Goal: Task Accomplishment & Management: Use online tool/utility

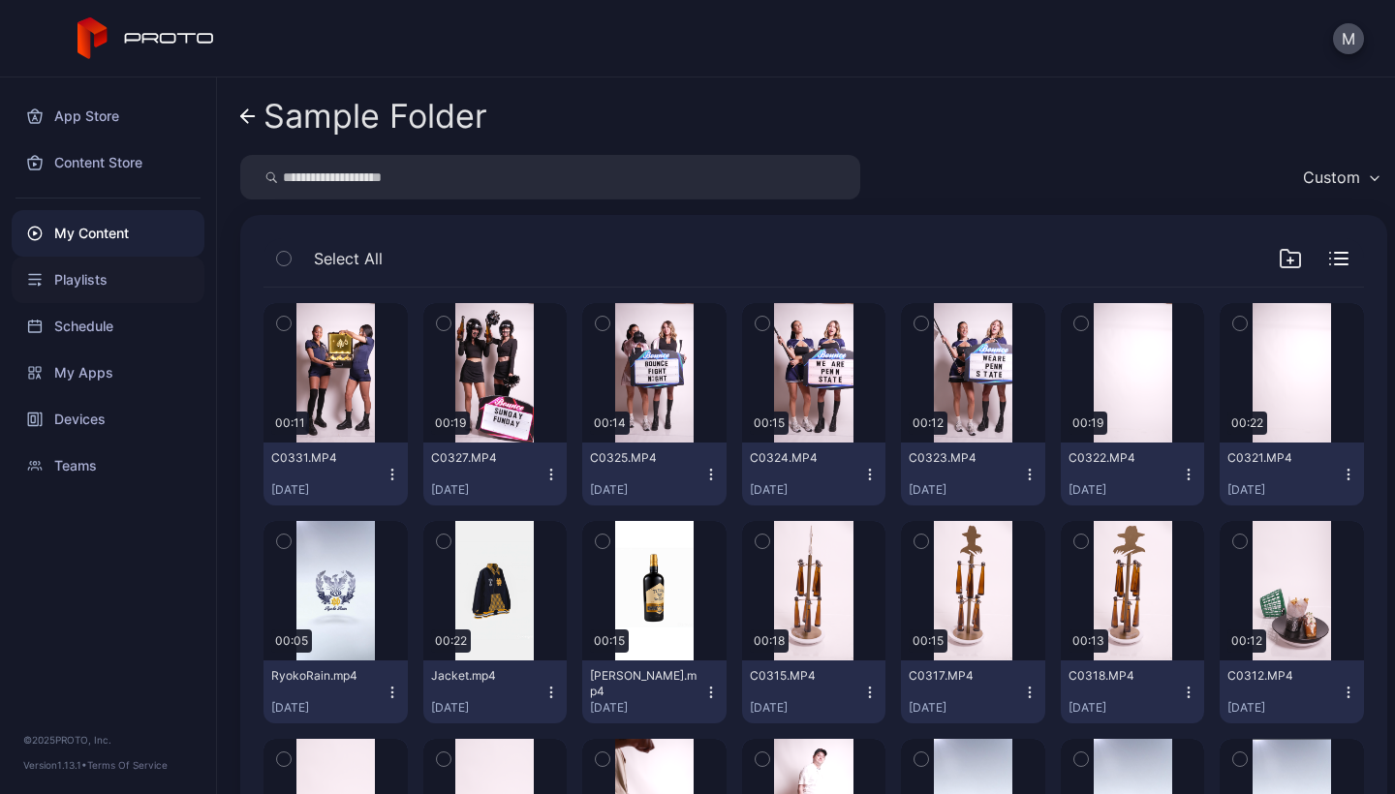
click at [88, 281] on div "Playlists" at bounding box center [108, 280] width 193 height 46
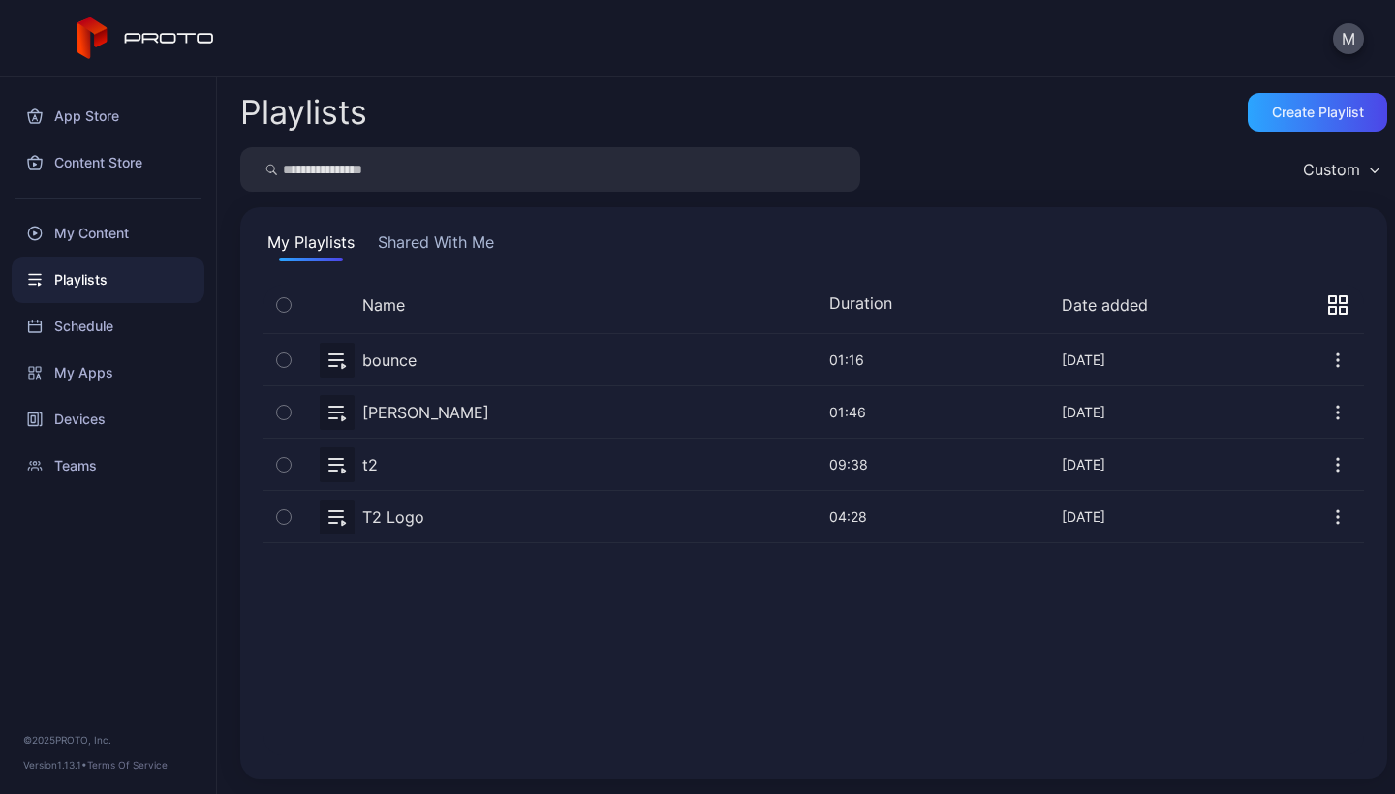
click at [412, 361] on div "bounce" at bounding box center [389, 360] width 54 height 23
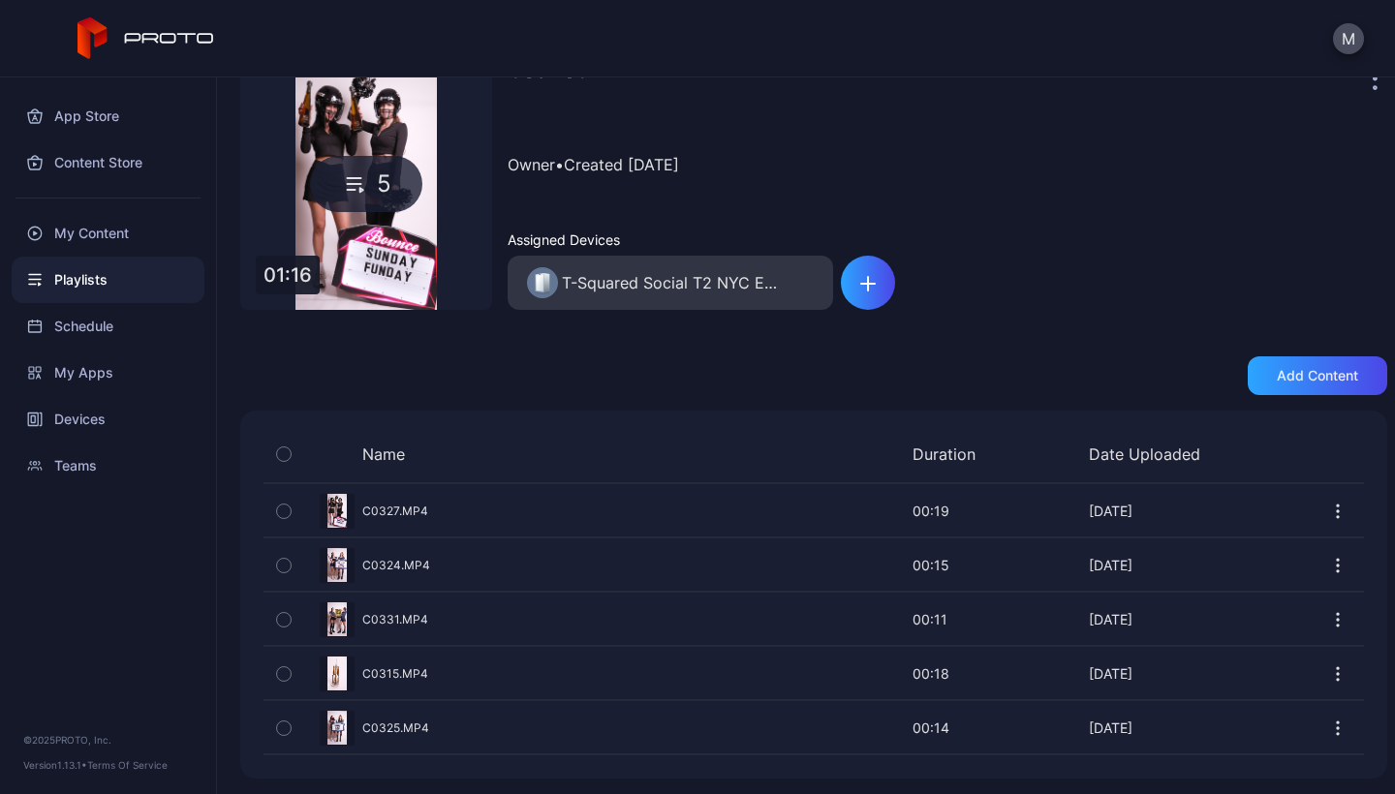
scroll to position [97, 0]
click at [101, 231] on div "My Content" at bounding box center [108, 233] width 193 height 46
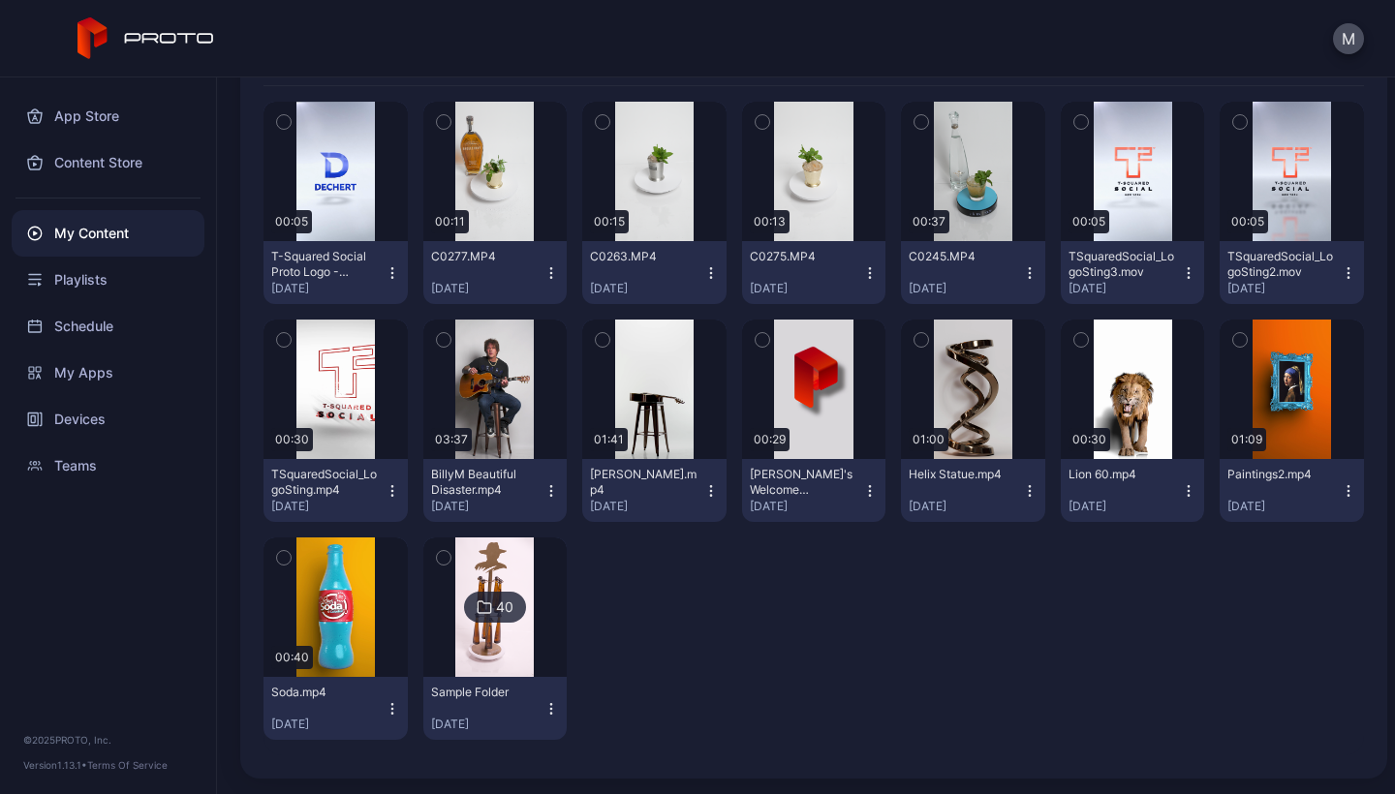
scroll to position [248, 0]
click at [485, 571] on img at bounding box center [494, 607] width 78 height 139
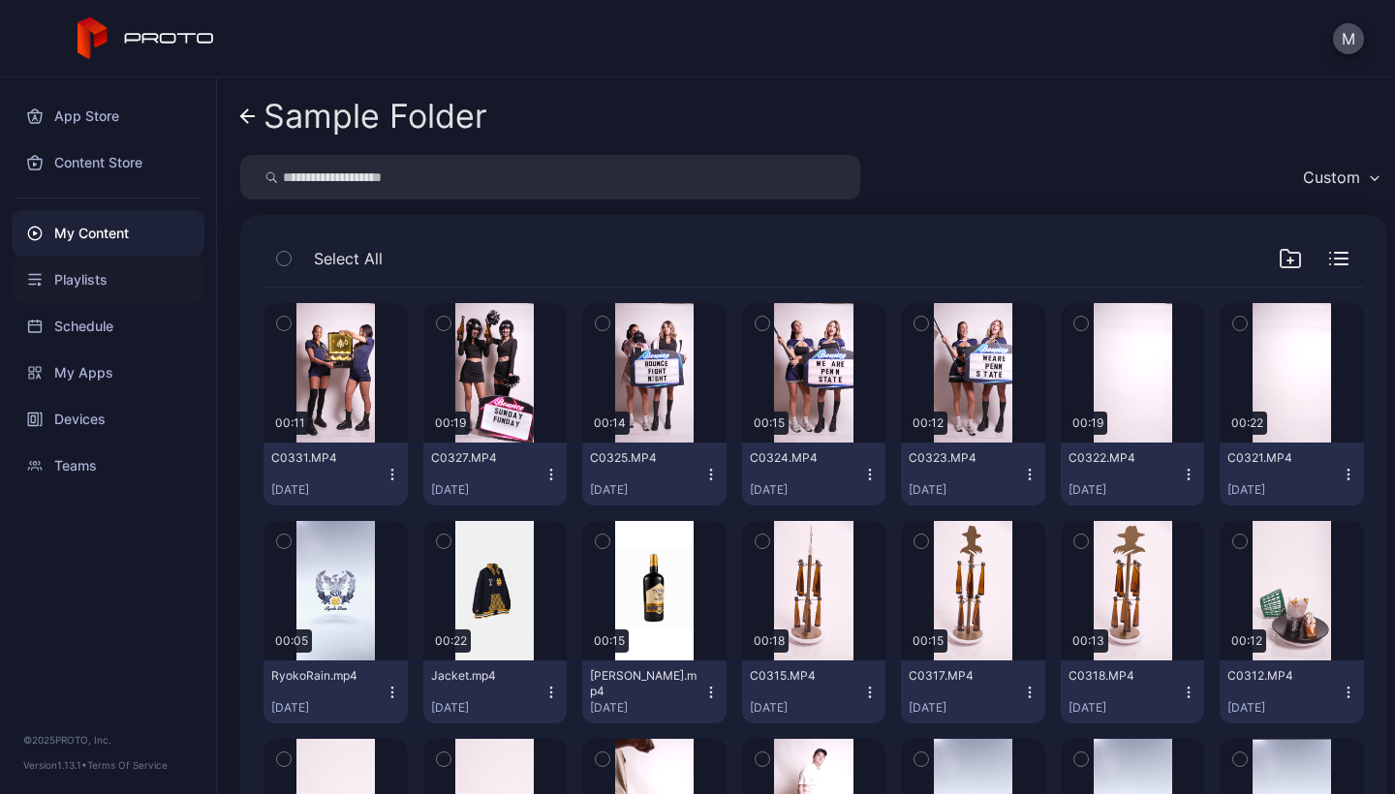
click at [101, 281] on div "Playlists" at bounding box center [108, 280] width 193 height 46
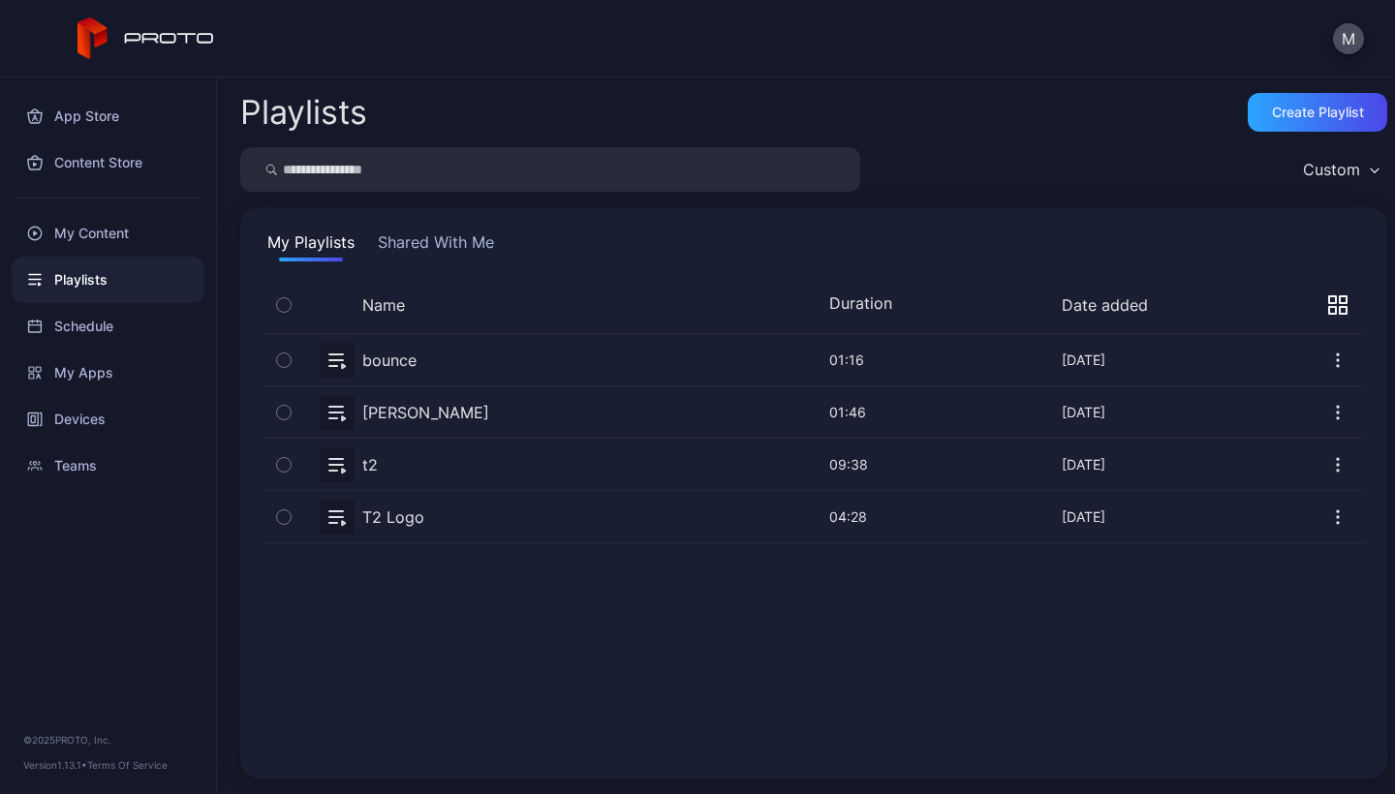
click at [369, 464] on div "t2" at bounding box center [369, 464] width 15 height 23
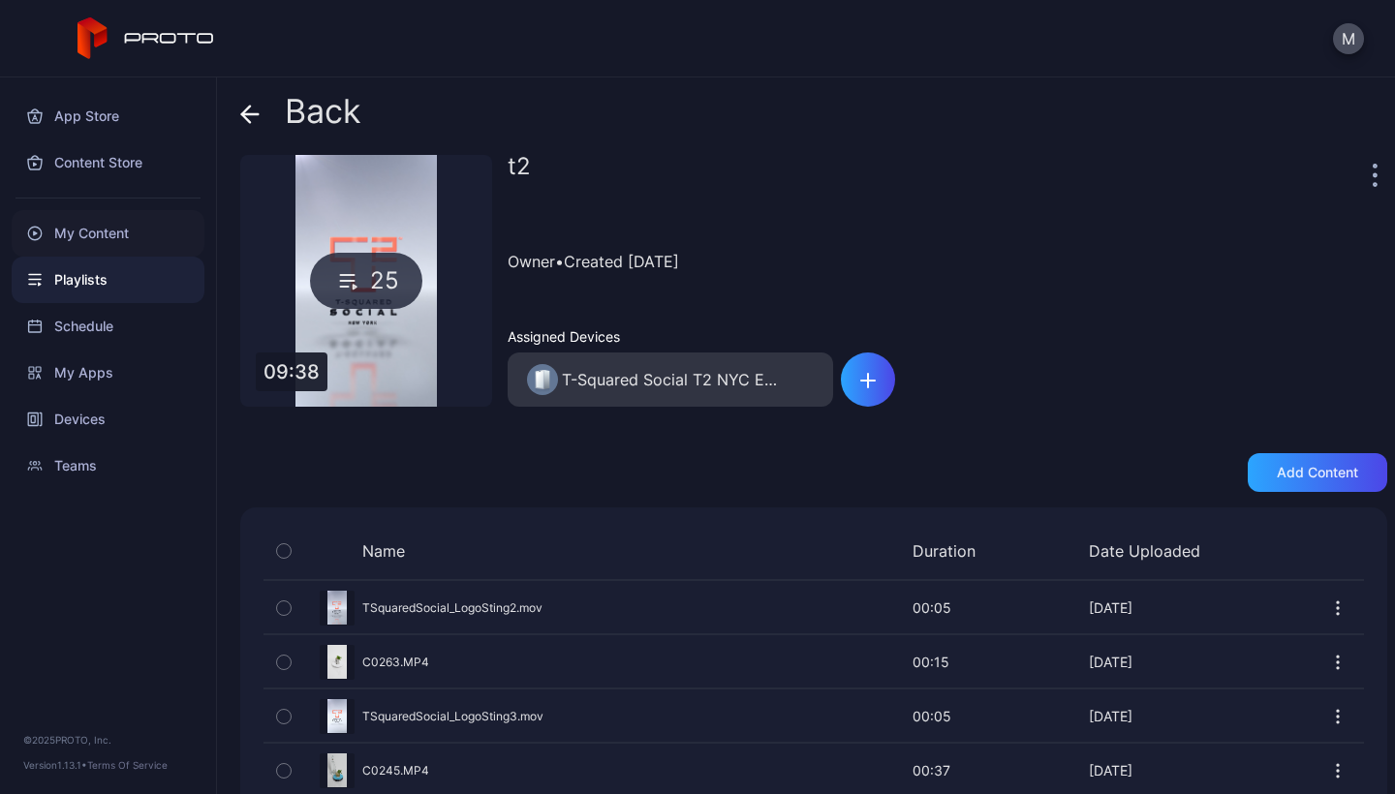
click at [102, 229] on div "My Content" at bounding box center [108, 233] width 193 height 46
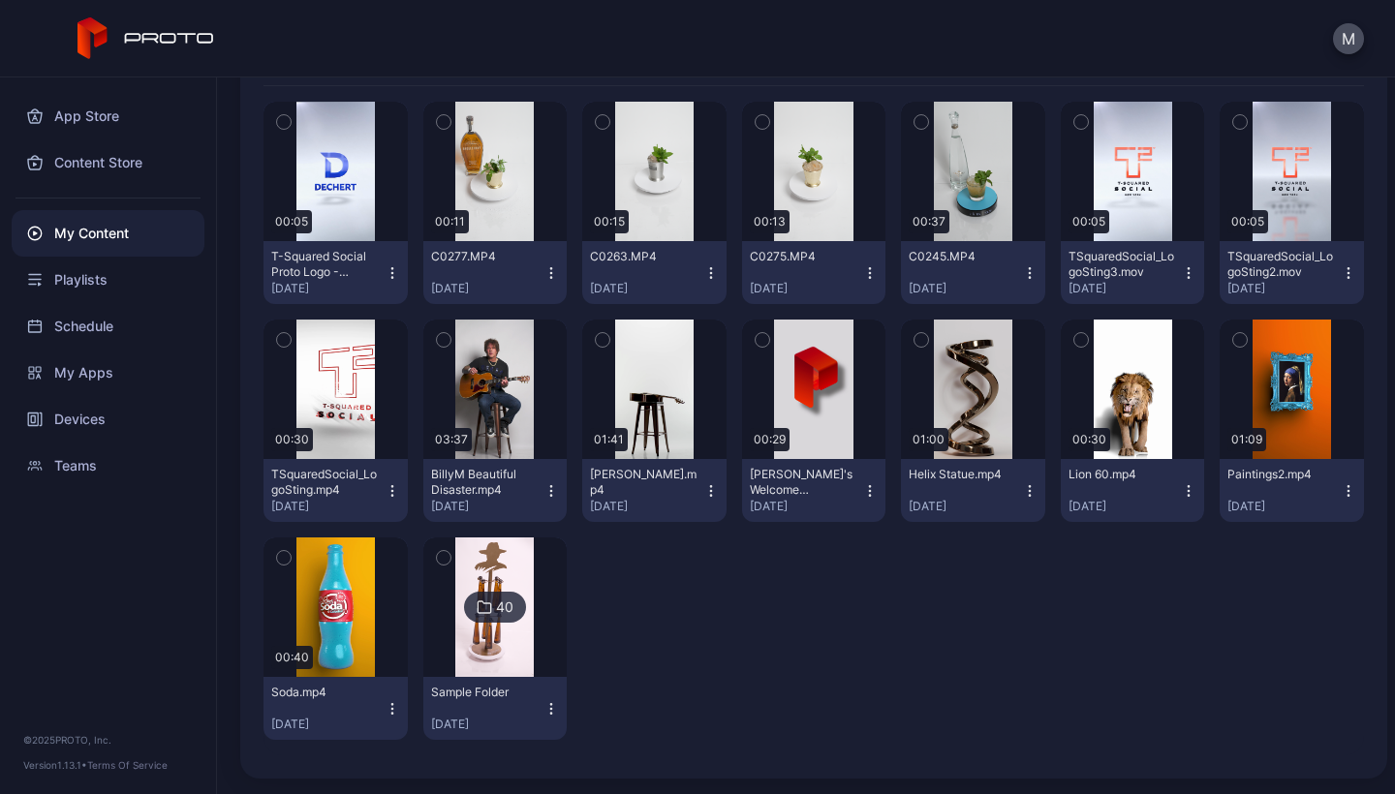
scroll to position [248, 0]
click at [484, 572] on img at bounding box center [494, 607] width 78 height 139
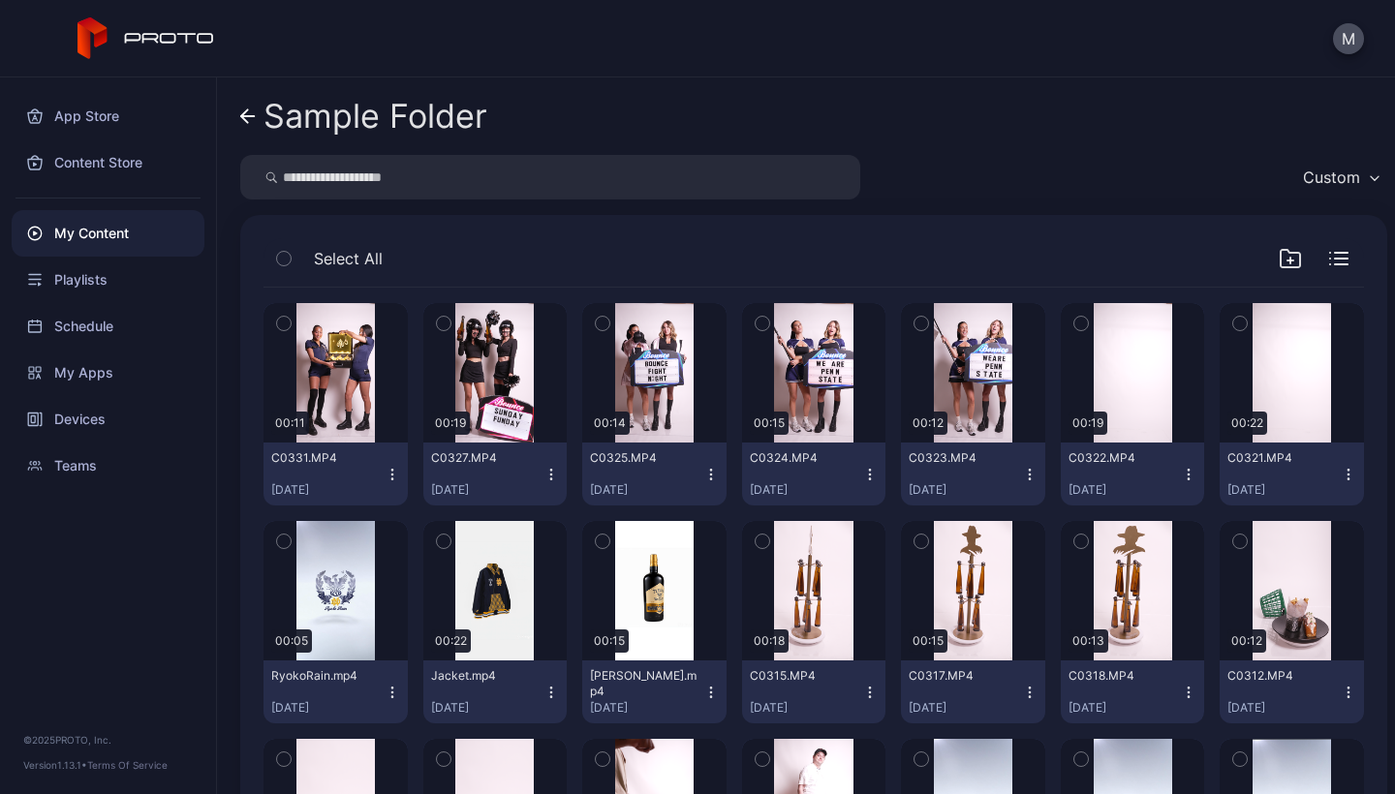
click at [385, 483] on button "C0331.MP4 [DATE]" at bounding box center [335, 474] width 144 height 63
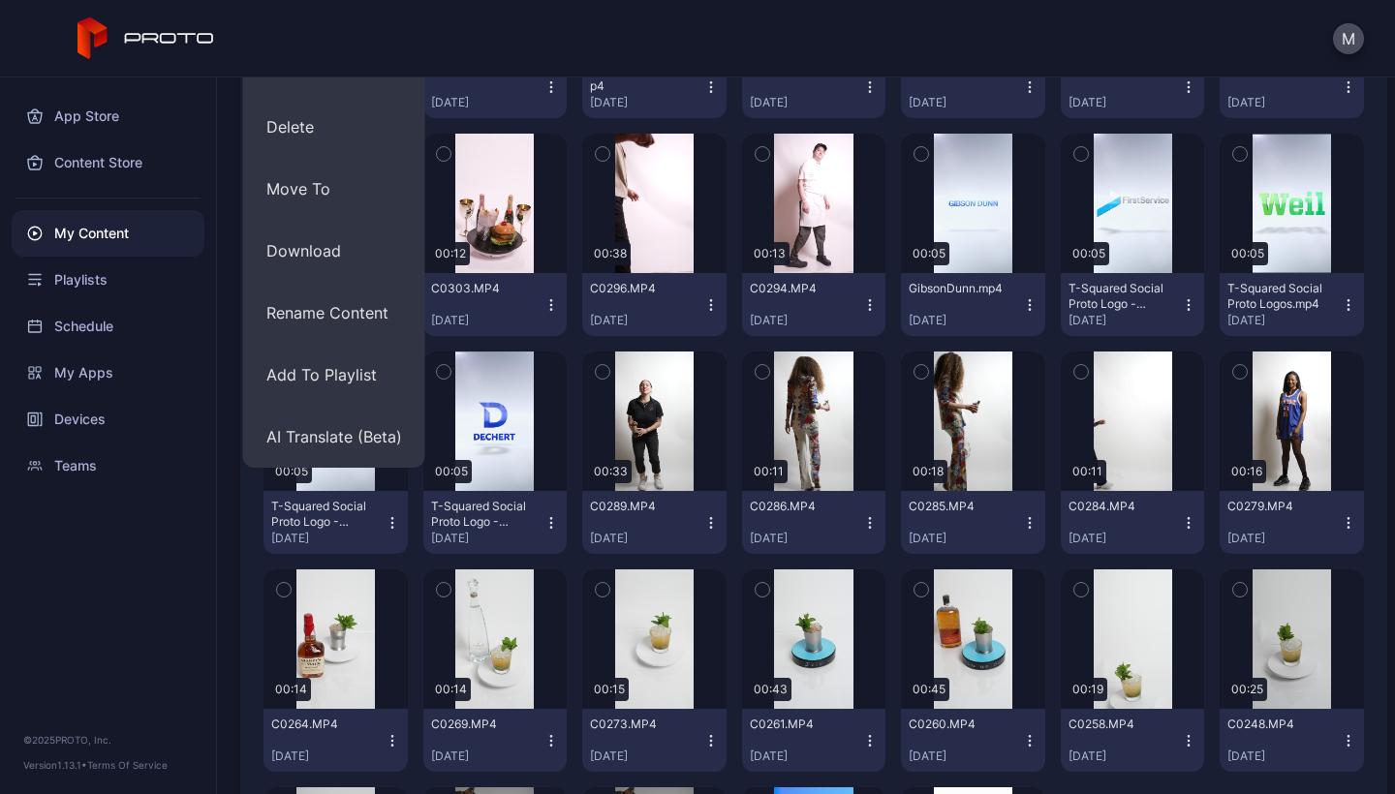
scroll to position [603, 0]
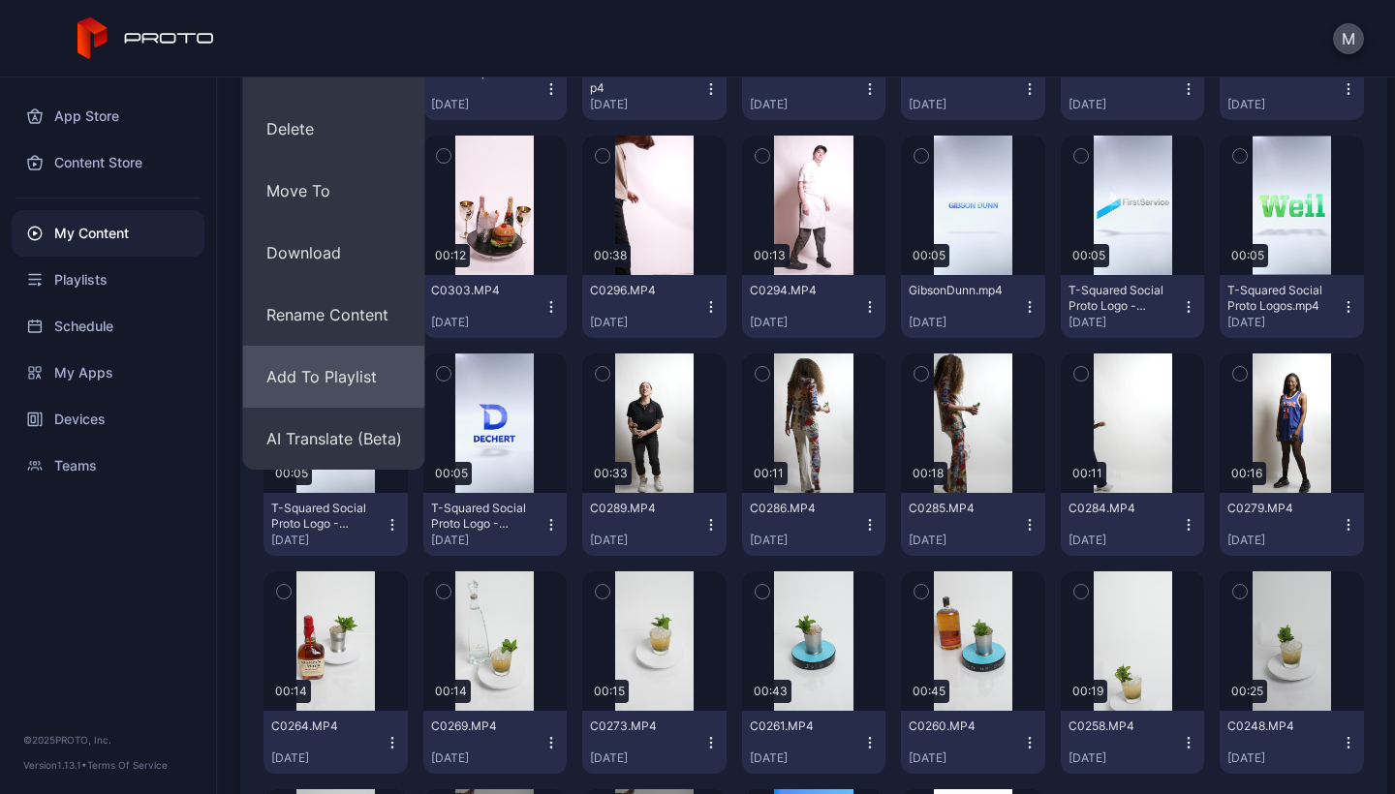
click at [326, 378] on button "Add To Playlist" at bounding box center [334, 377] width 182 height 62
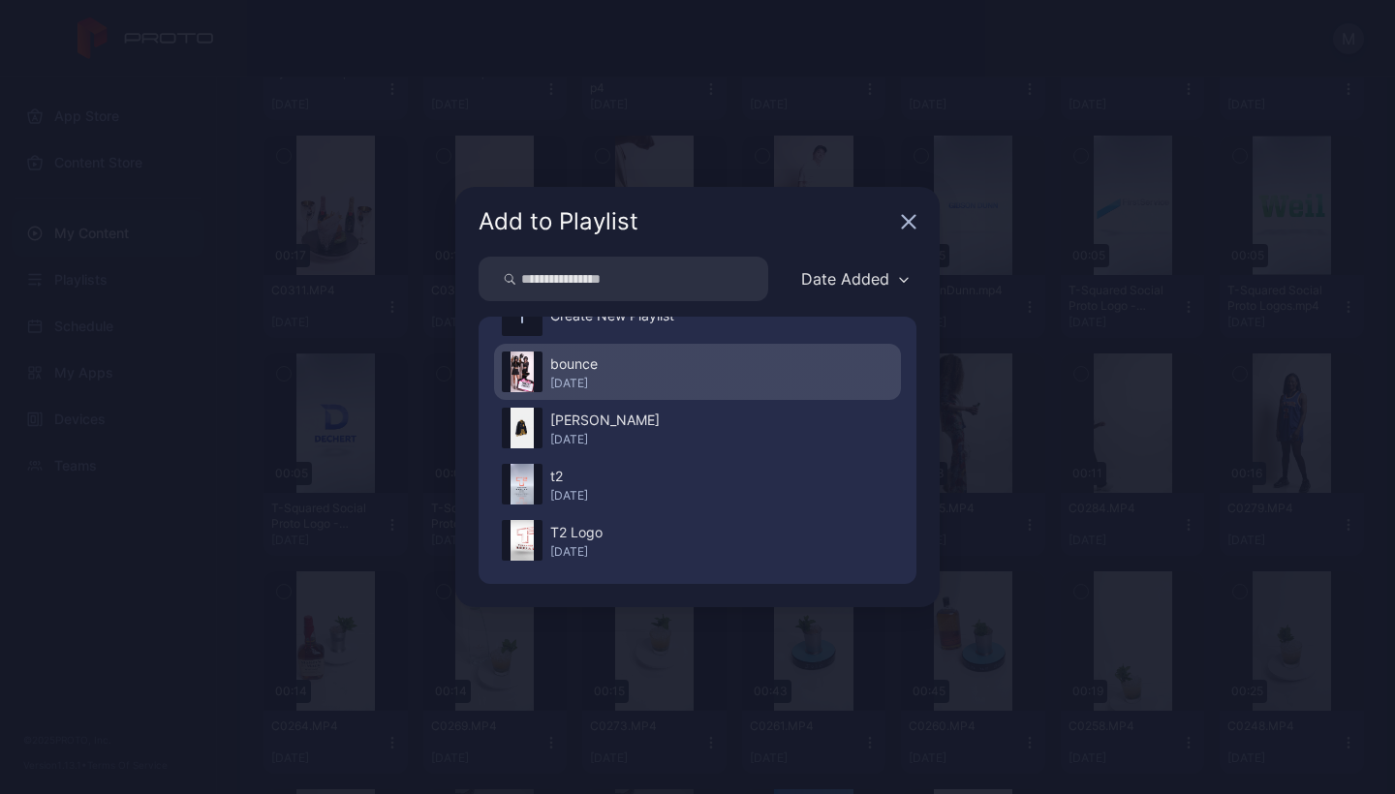
scroll to position [45, 0]
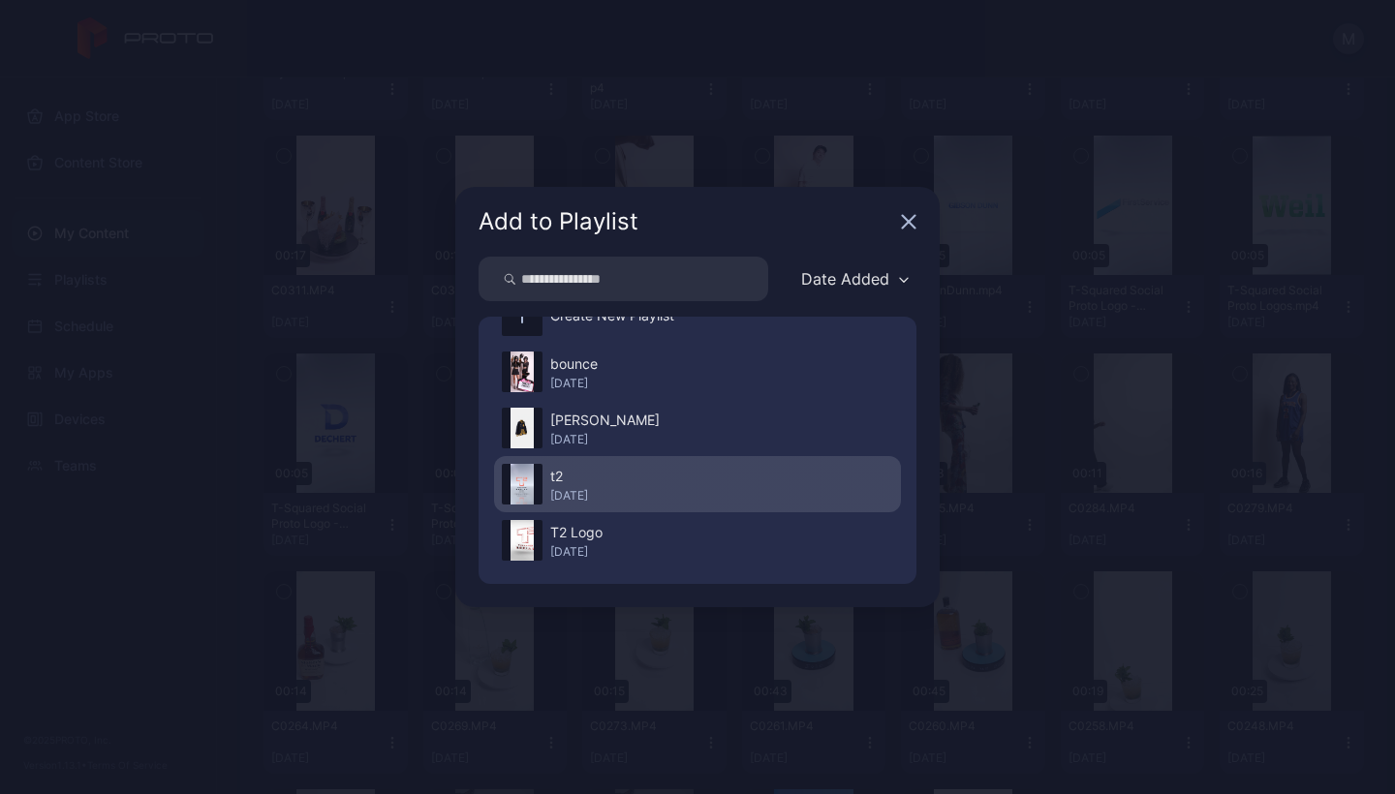
click at [576, 483] on div "t2" at bounding box center [569, 476] width 38 height 23
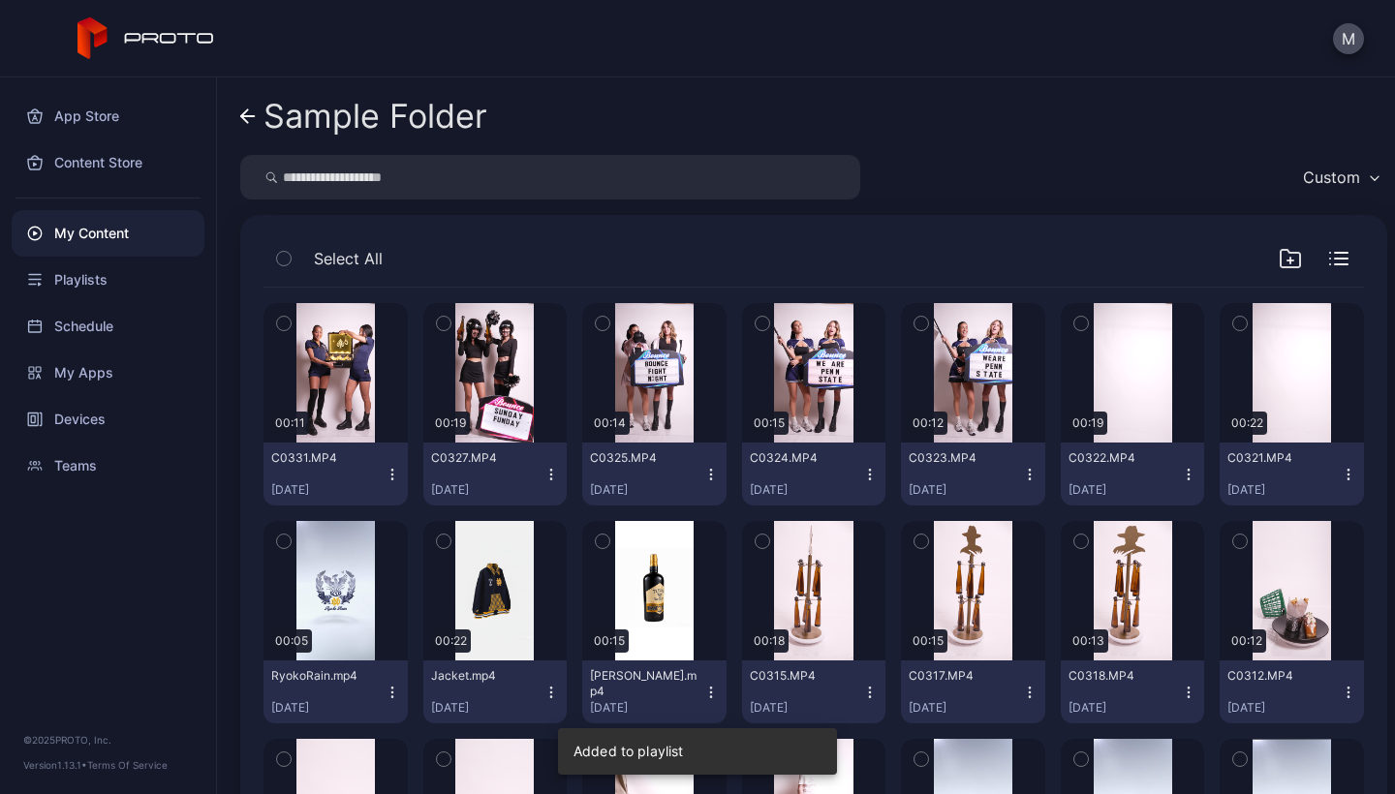
scroll to position [0, 0]
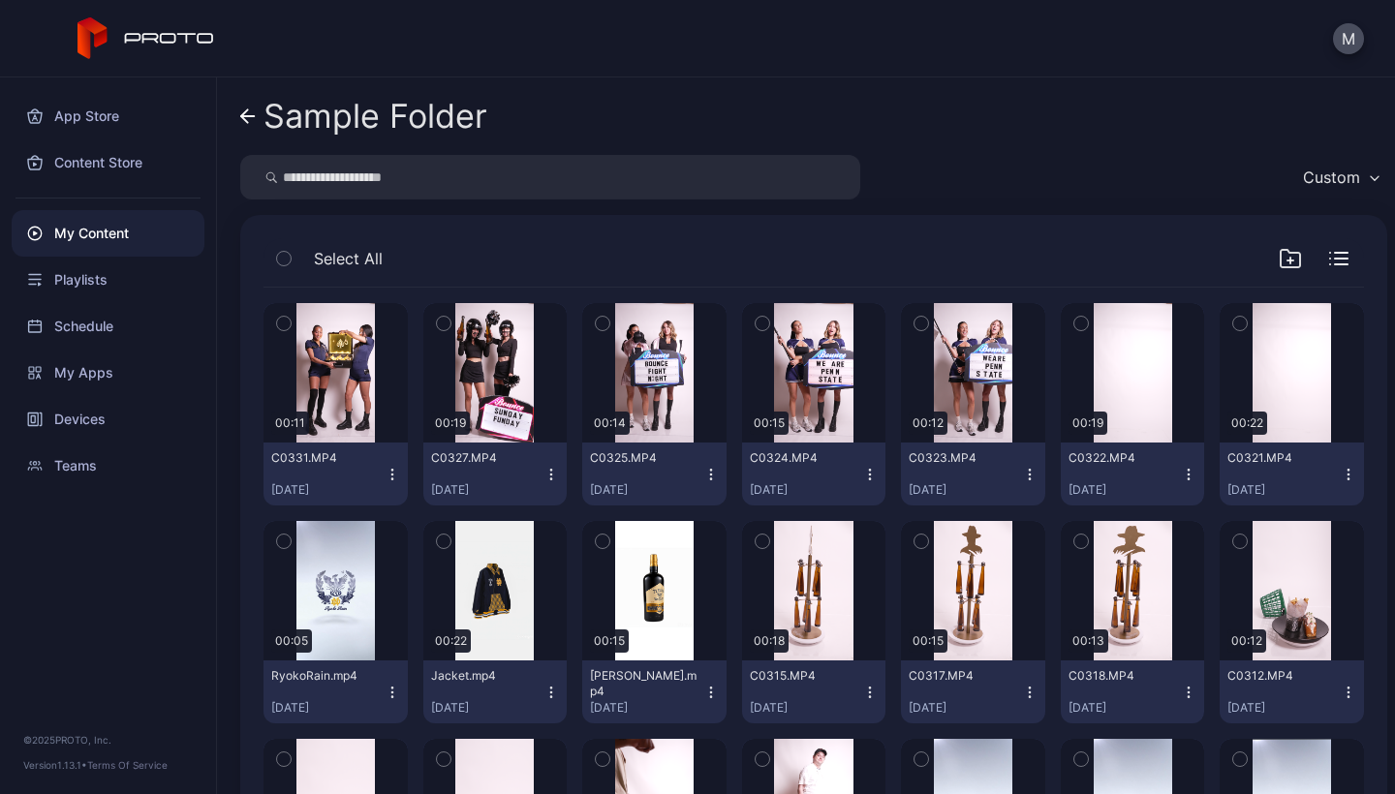
click at [548, 478] on icon "button" at bounding box center [550, 474] width 15 height 15
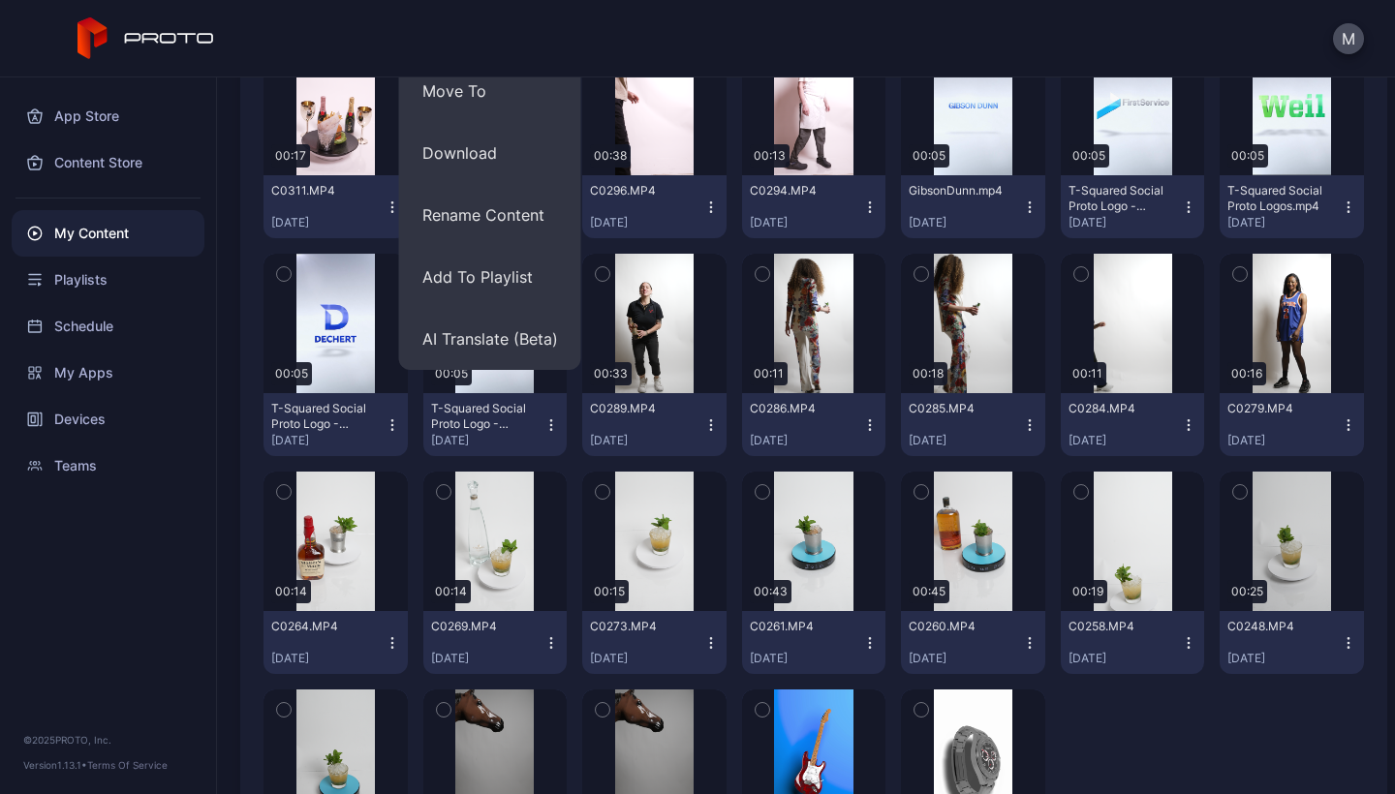
scroll to position [689, 0]
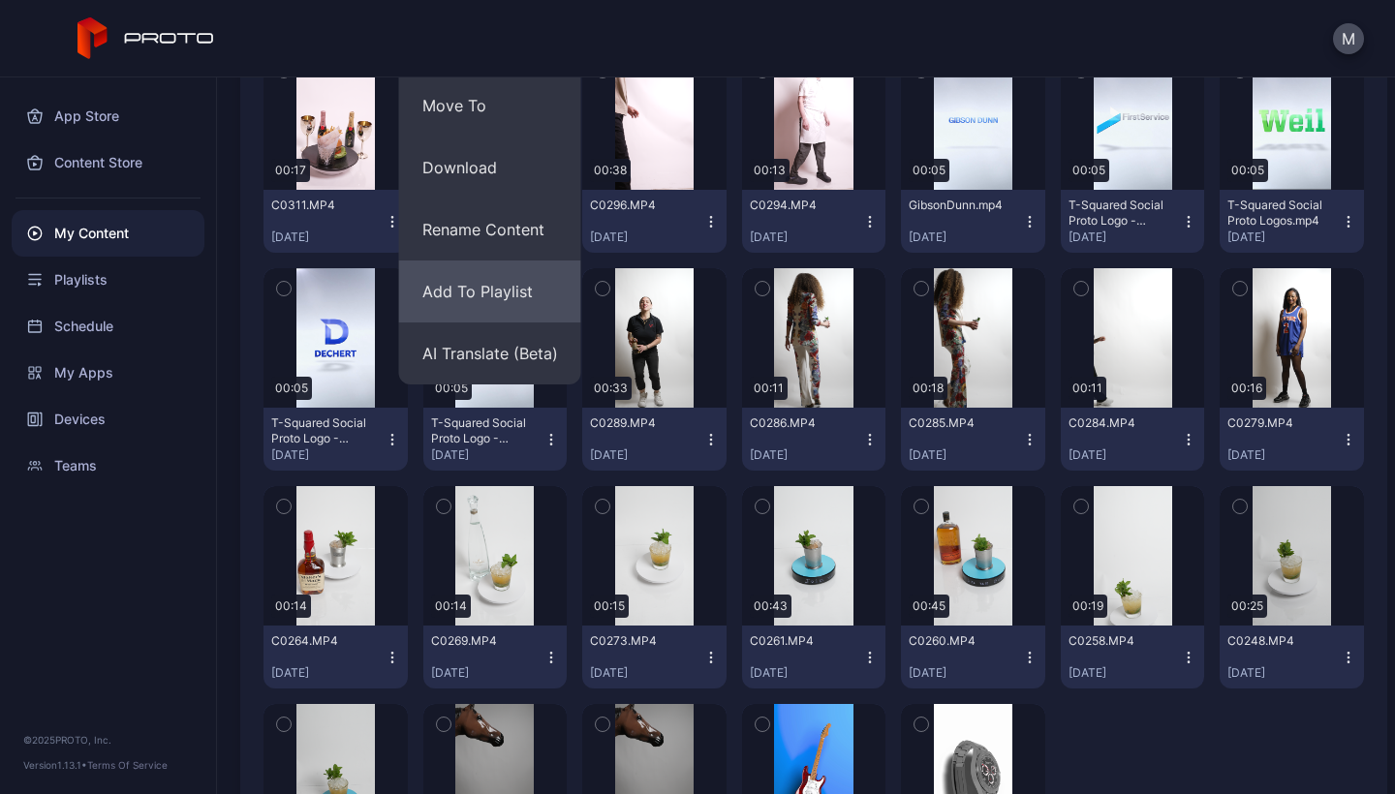
click at [475, 291] on button "Add To Playlist" at bounding box center [490, 292] width 182 height 62
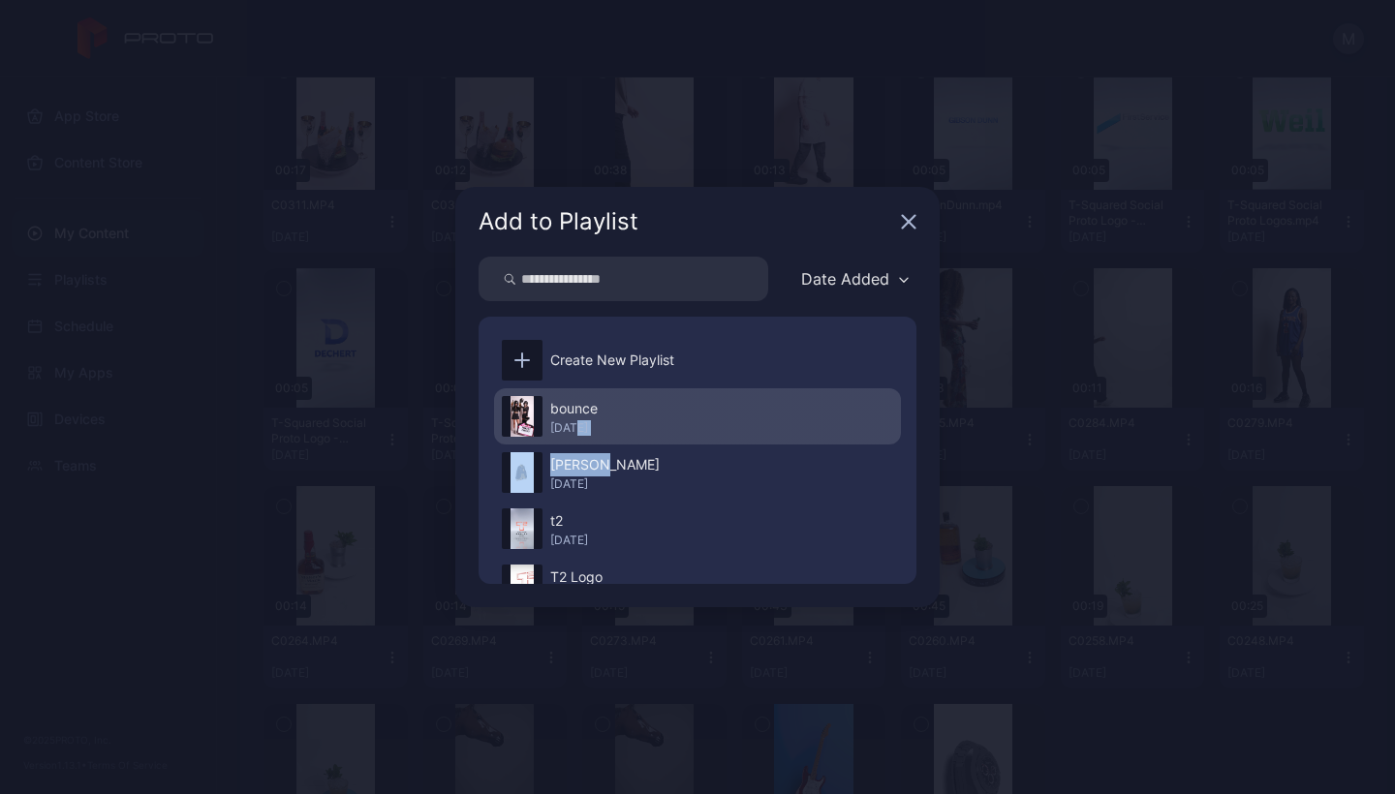
drag, startPoint x: 558, startPoint y: 476, endPoint x: 574, endPoint y: 423, distance: 54.8
click at [574, 423] on div "bounce [DATE] [PERSON_NAME] [DATE] t2 [DATE] T2 Logo [DATE]" at bounding box center [697, 500] width 407 height 225
click at [567, 414] on div "bounce" at bounding box center [573, 408] width 47 height 23
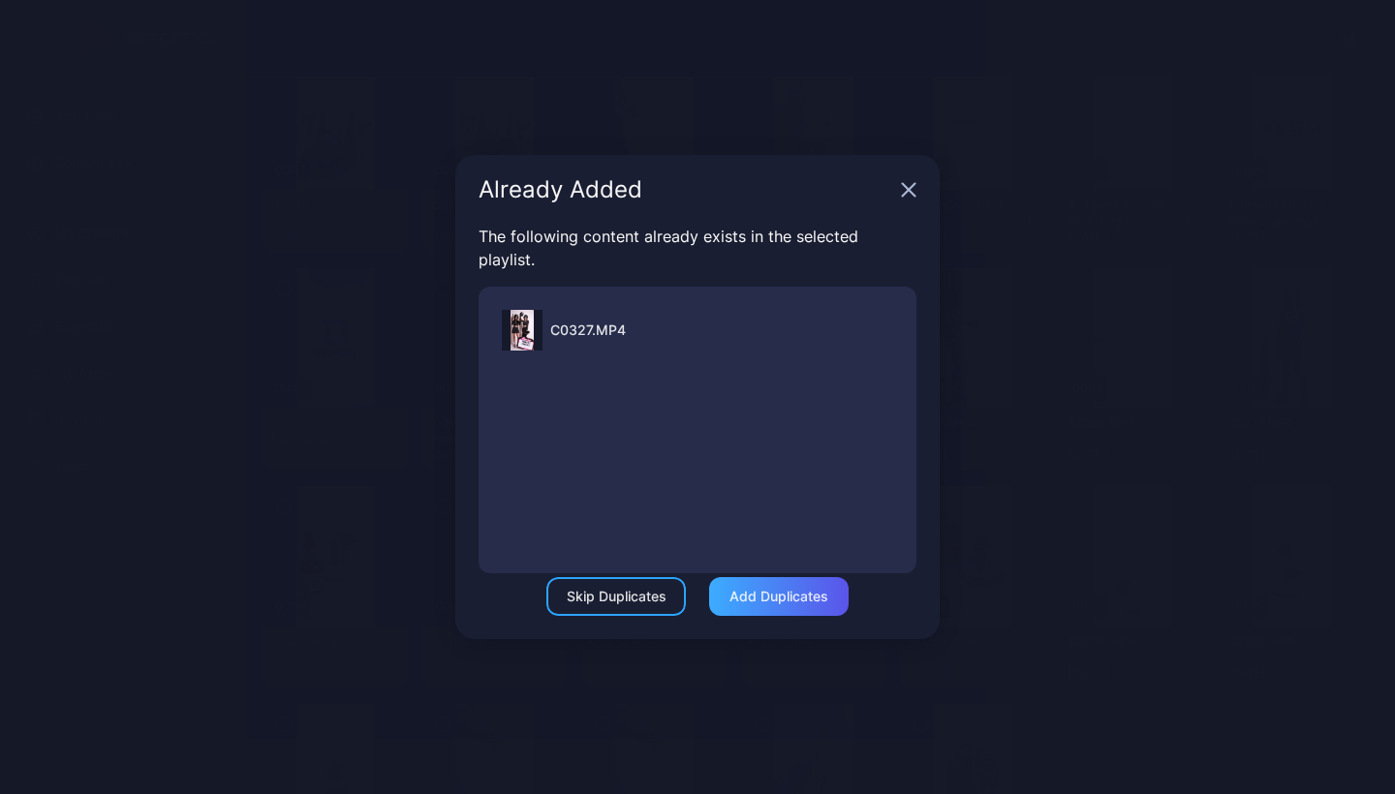
click at [780, 604] on div "Add Duplicates" at bounding box center [778, 596] width 139 height 39
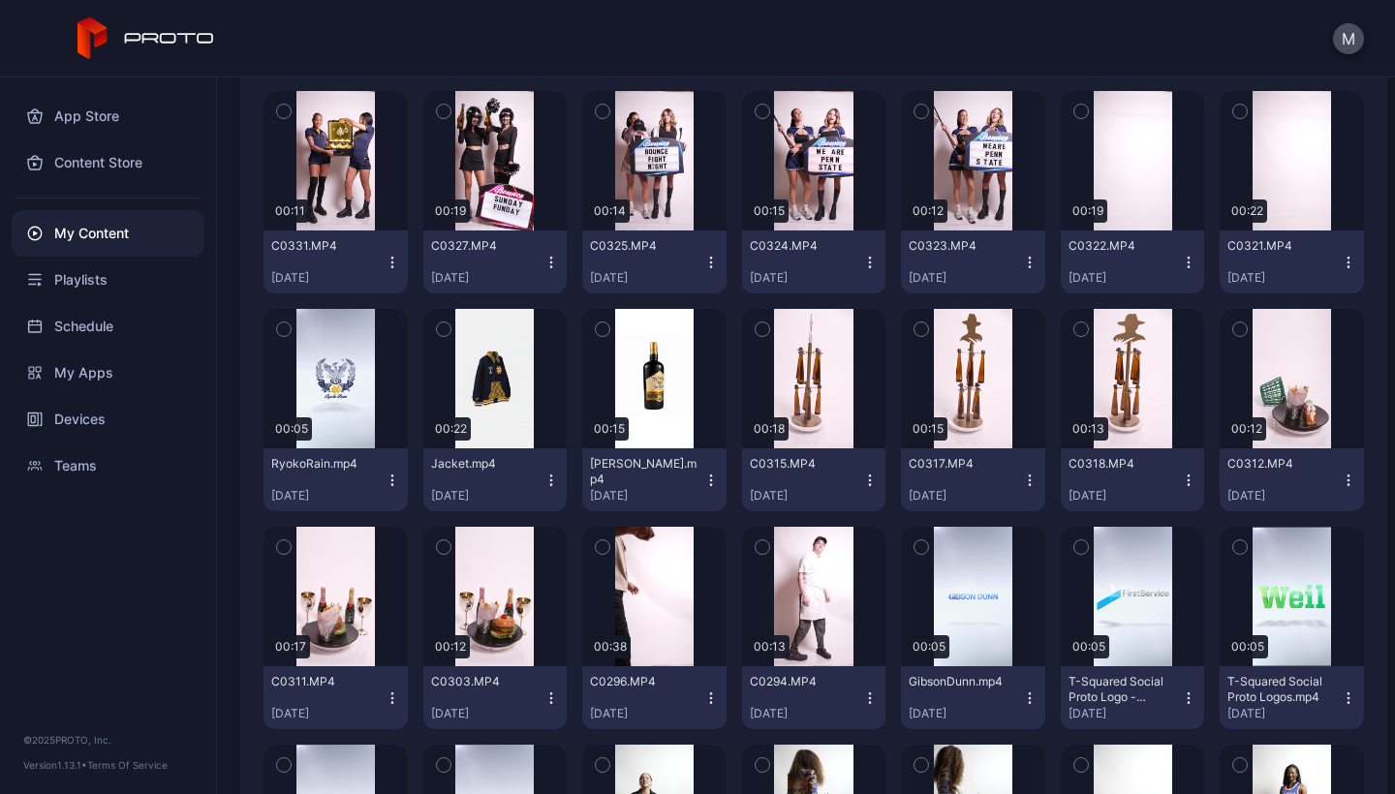
scroll to position [211, 0]
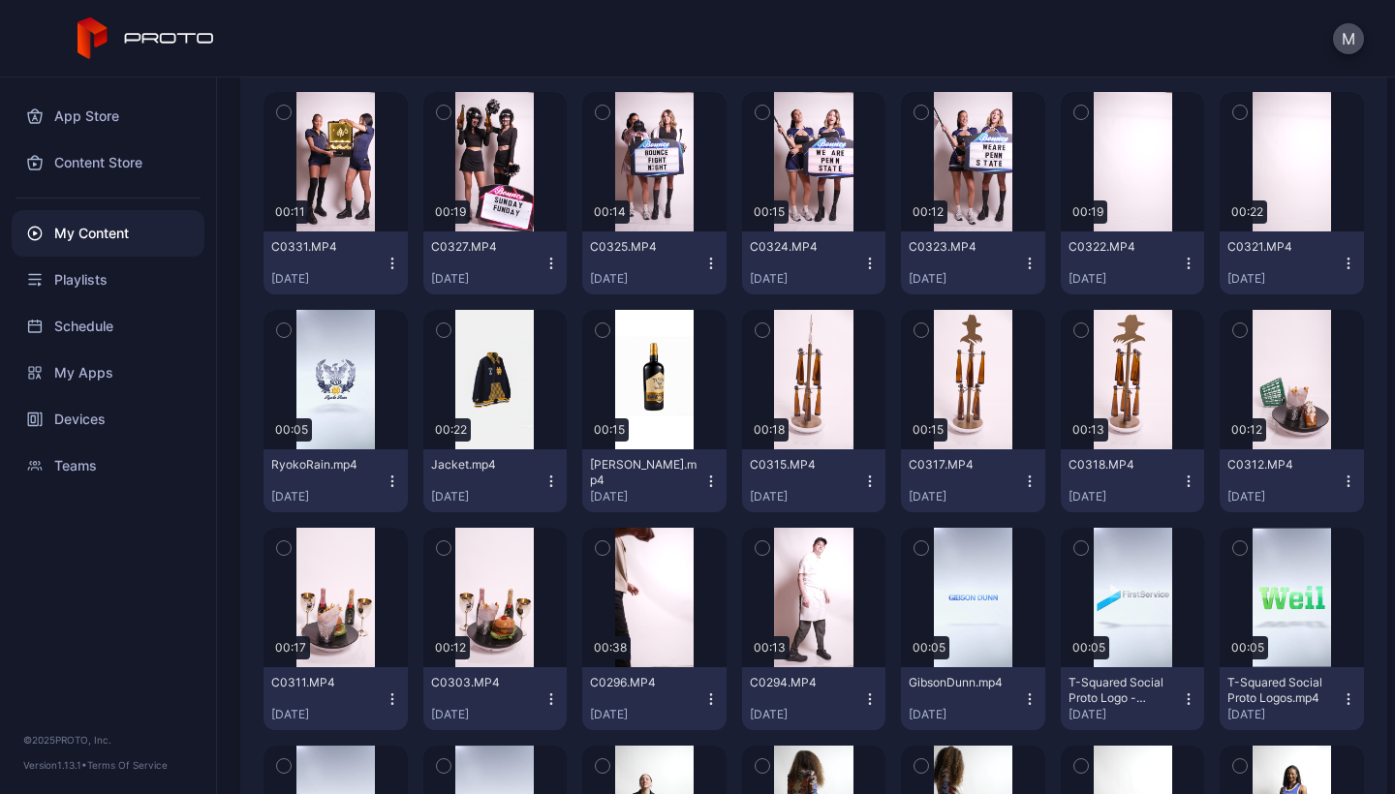
click at [550, 481] on icon "button" at bounding box center [550, 480] width 1 height 1
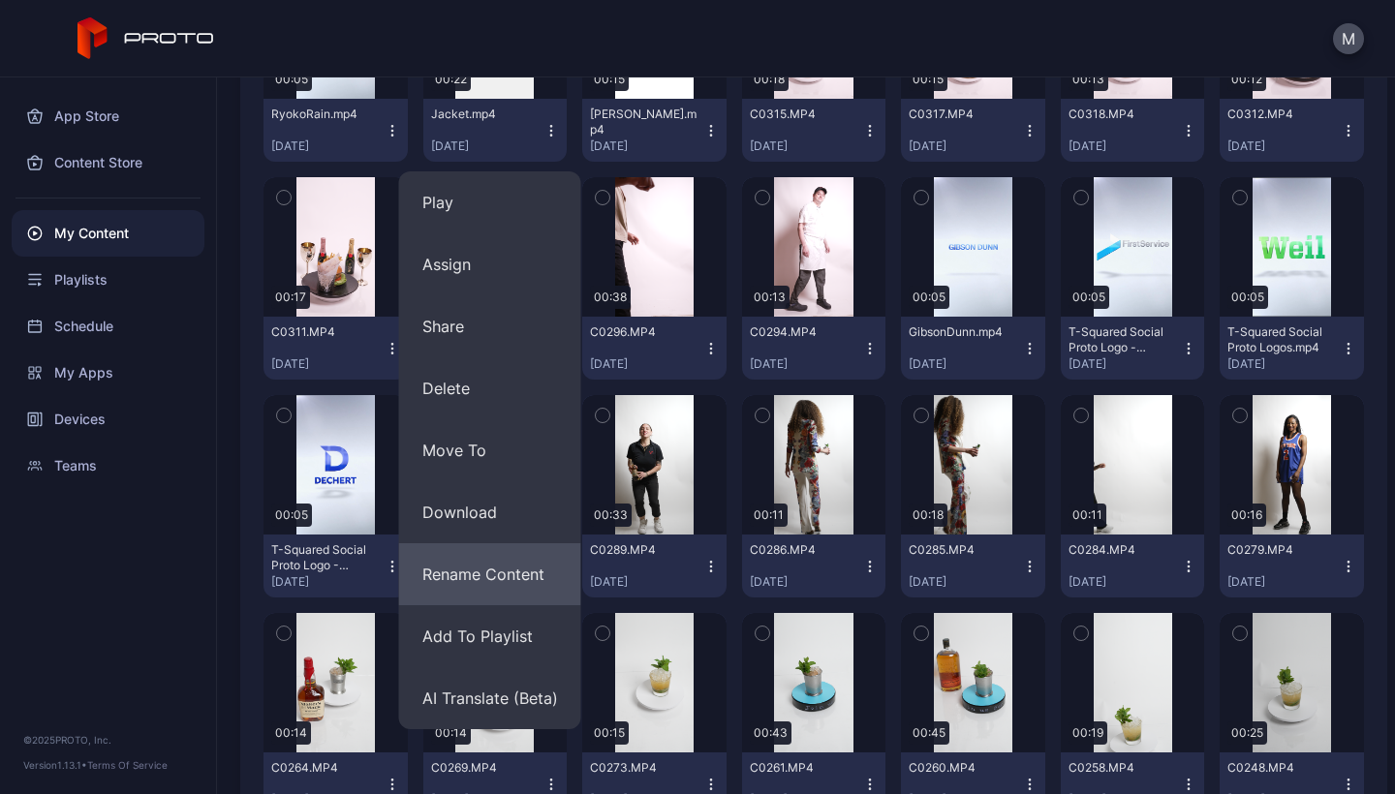
scroll to position [565, 0]
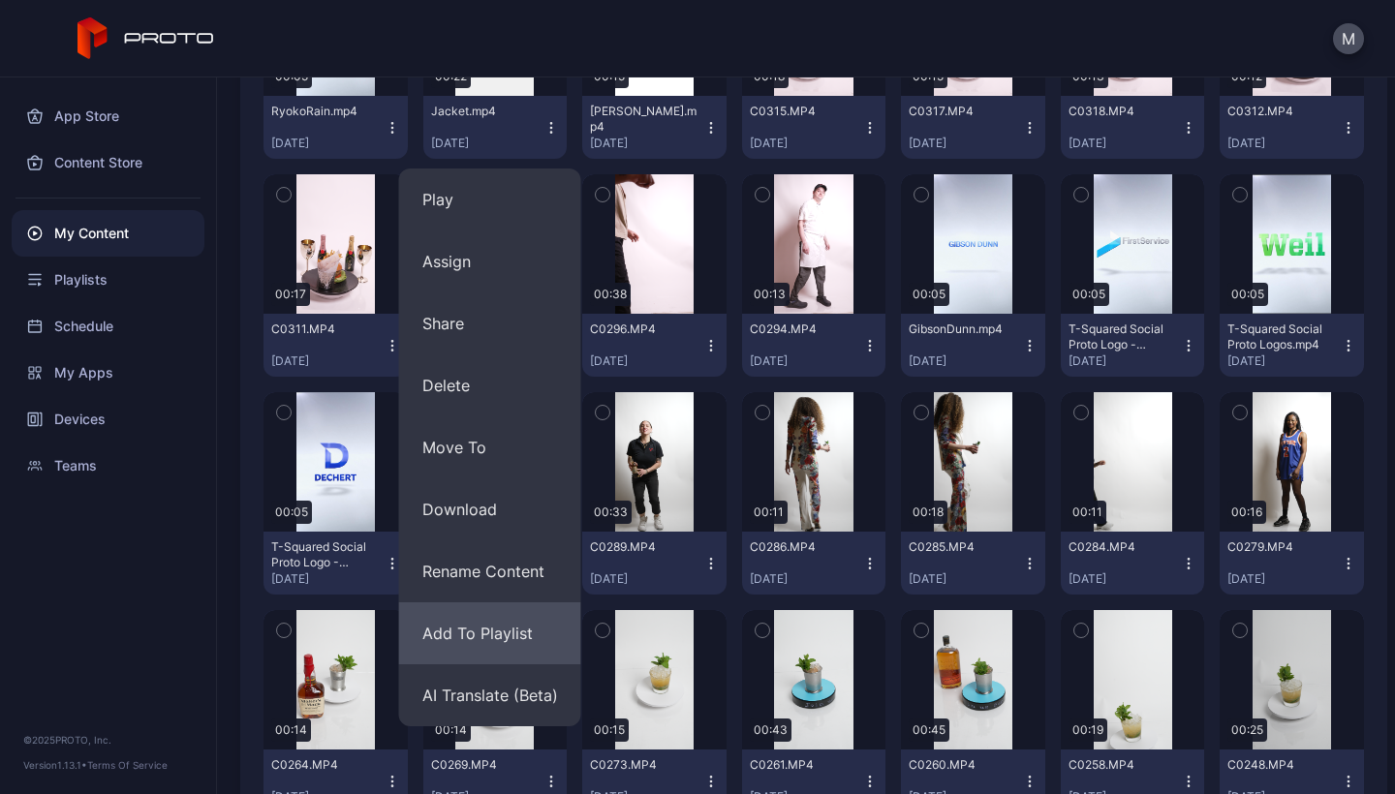
click at [463, 635] on button "Add To Playlist" at bounding box center [490, 633] width 182 height 62
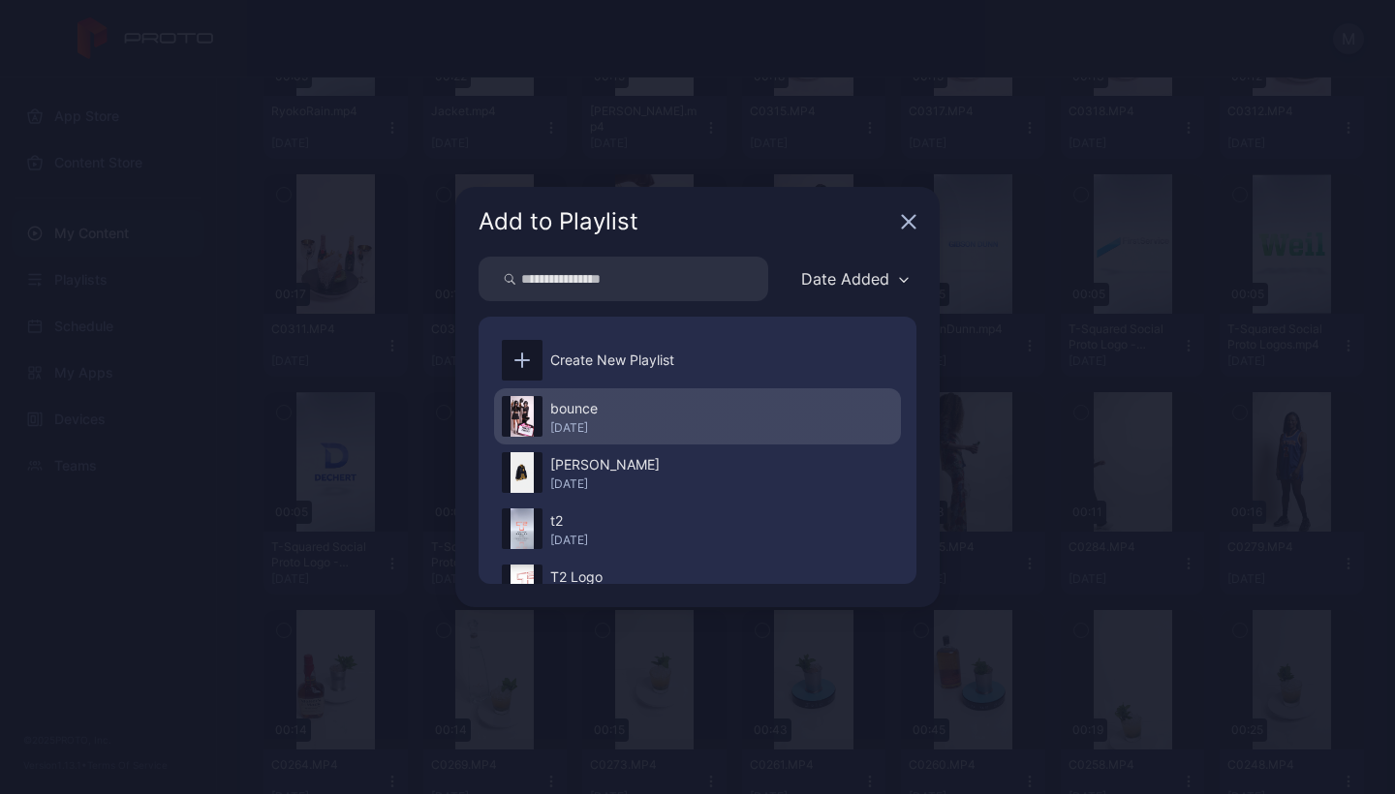
click at [598, 419] on div "bounce" at bounding box center [573, 408] width 47 height 23
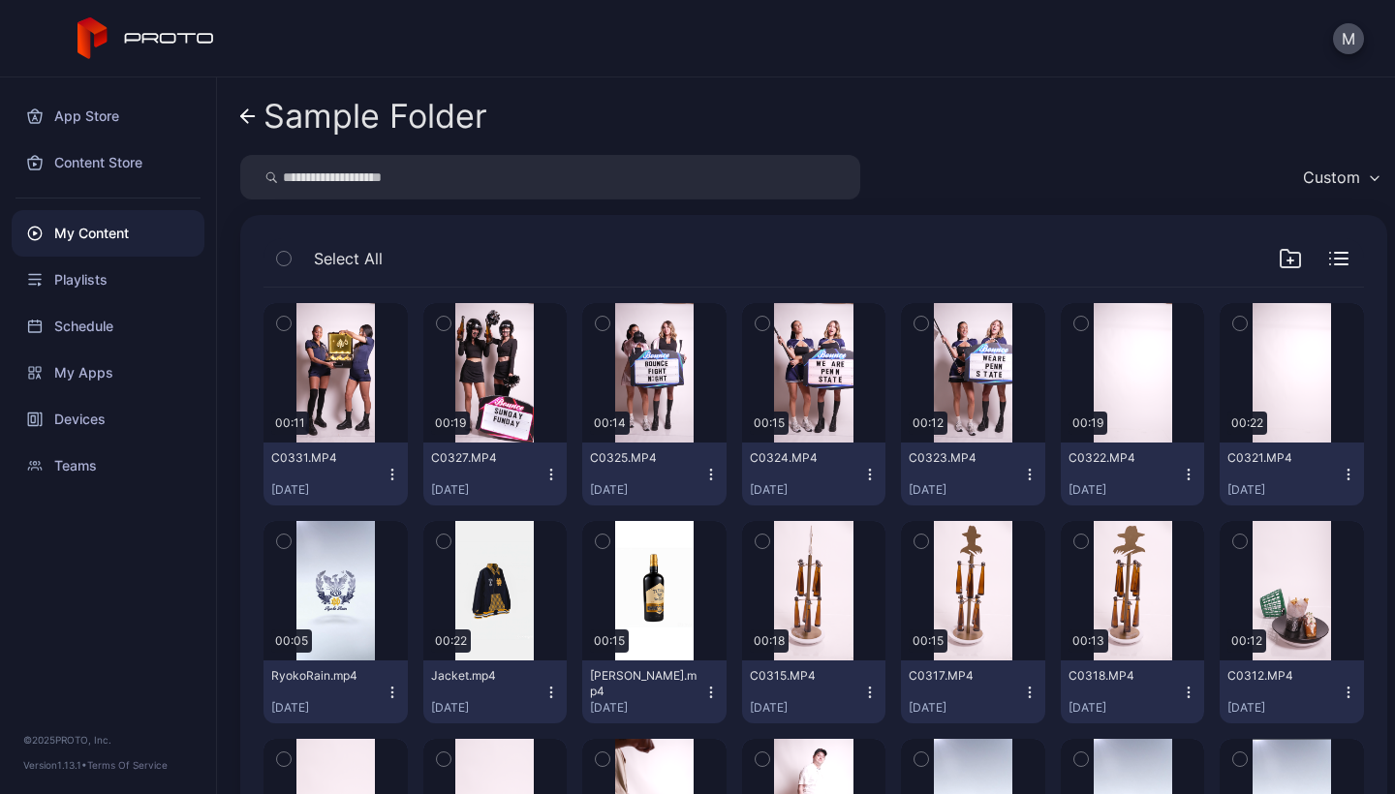
scroll to position [0, 0]
click at [1133, 397] on div "Preview" at bounding box center [1133, 372] width 144 height 139
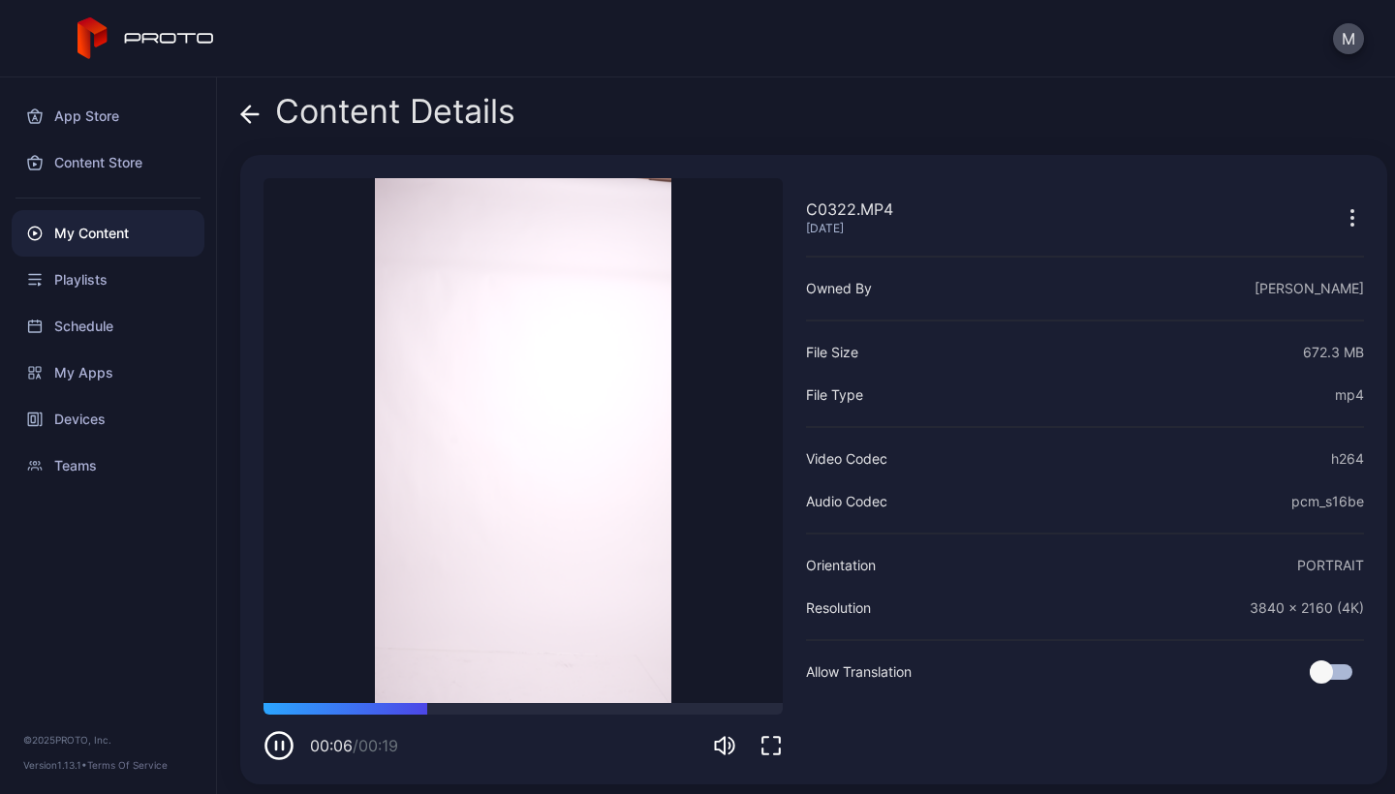
click at [95, 231] on div "My Content" at bounding box center [108, 233] width 193 height 46
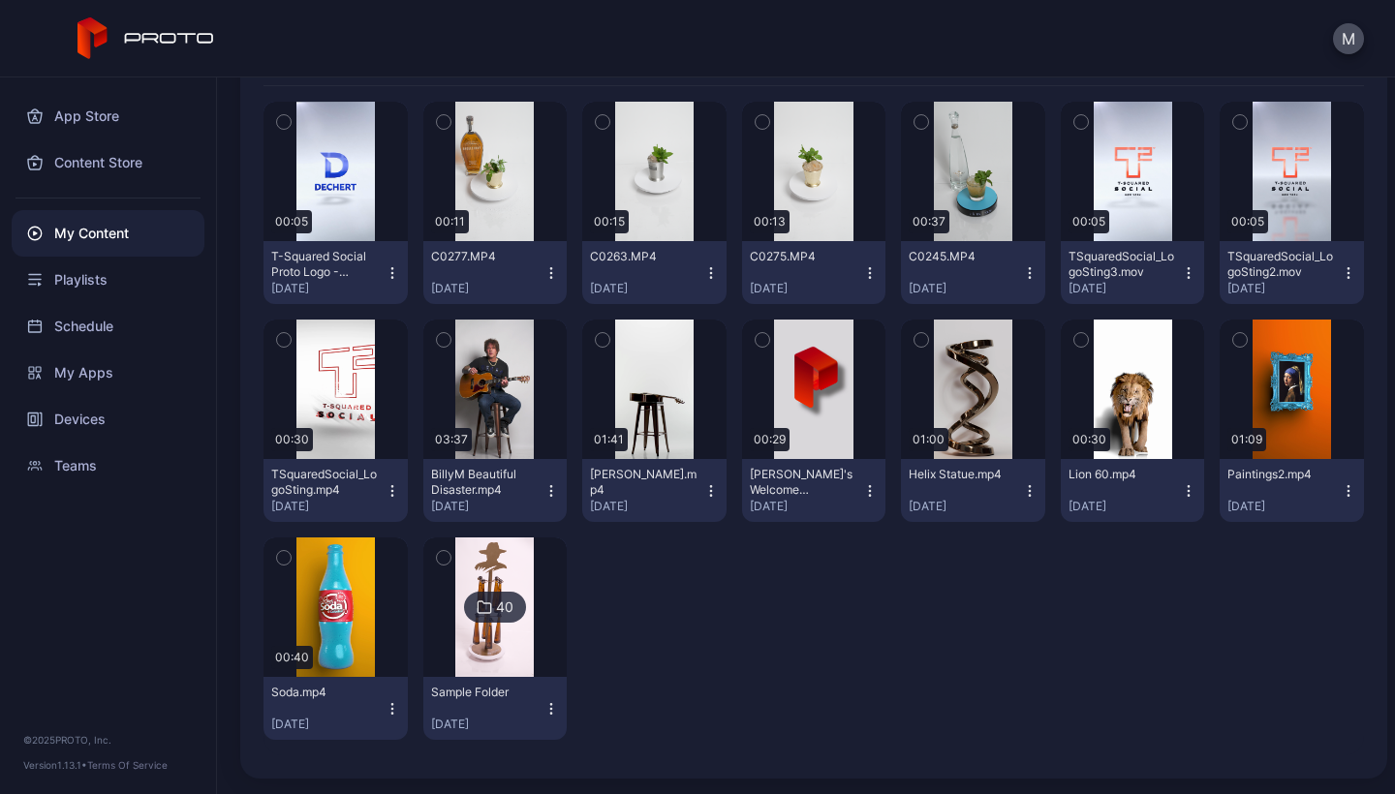
scroll to position [248, 0]
click at [503, 565] on img at bounding box center [494, 607] width 78 height 139
